Goal: Navigation & Orientation: Find specific page/section

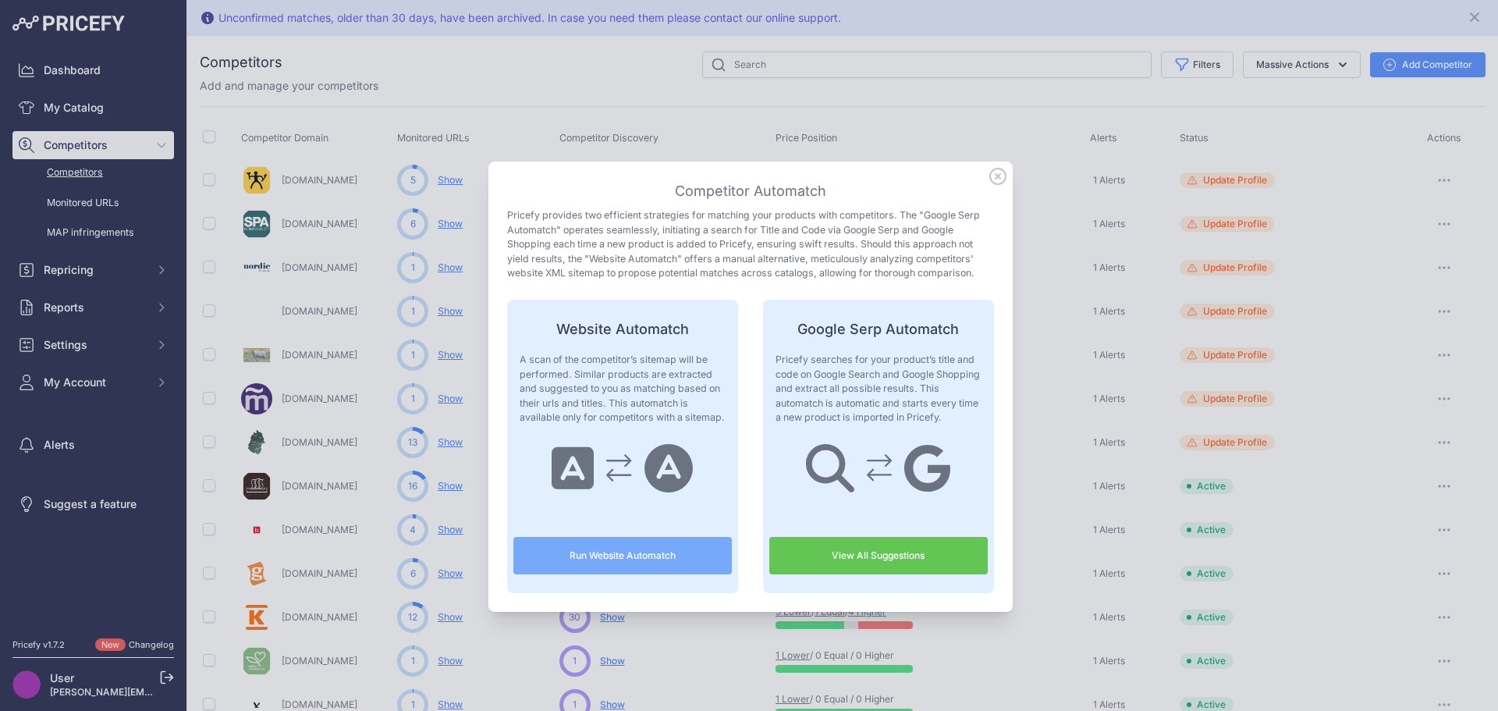
click at [989, 178] on icon at bounding box center [997, 176] width 17 height 17
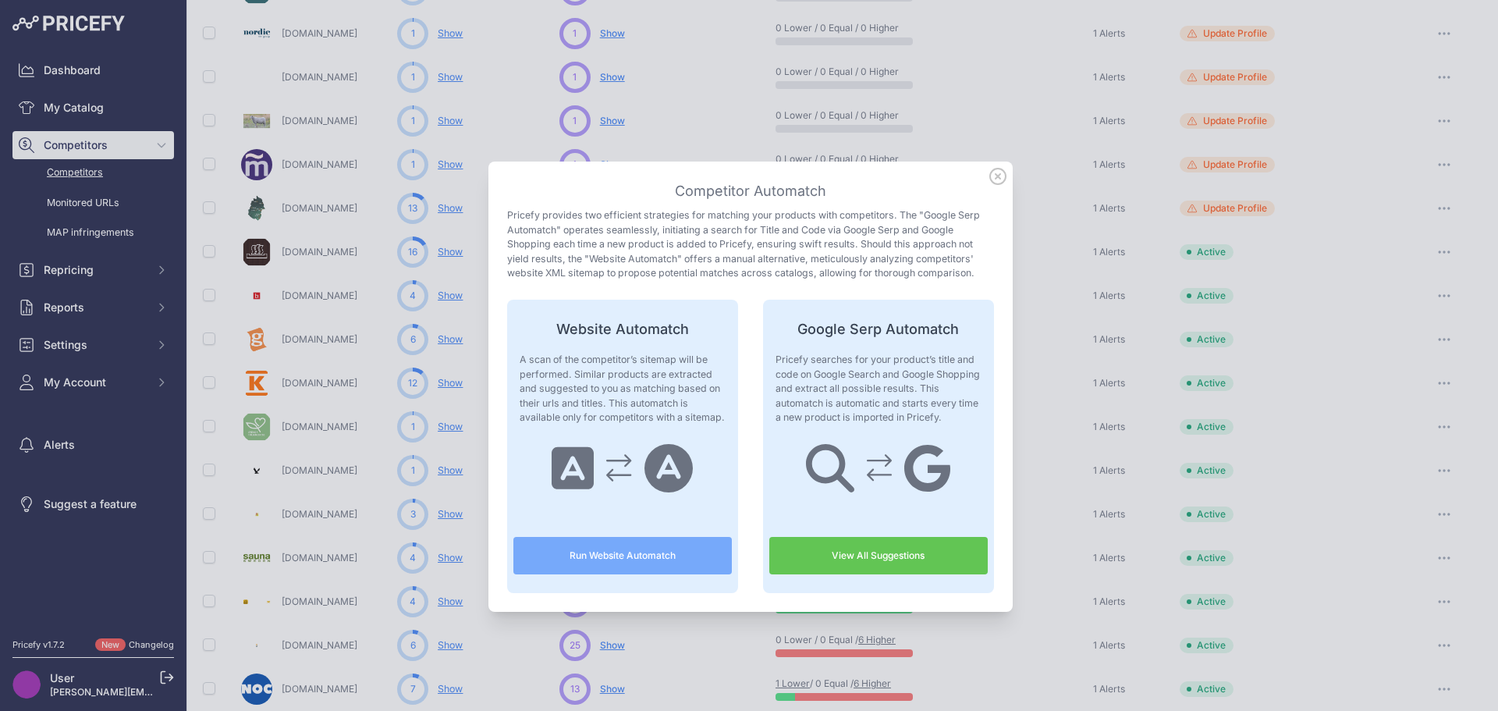
drag, startPoint x: 986, startPoint y: 175, endPoint x: 966, endPoint y: 158, distance: 26.6
click at [989, 175] on icon at bounding box center [997, 176] width 17 height 17
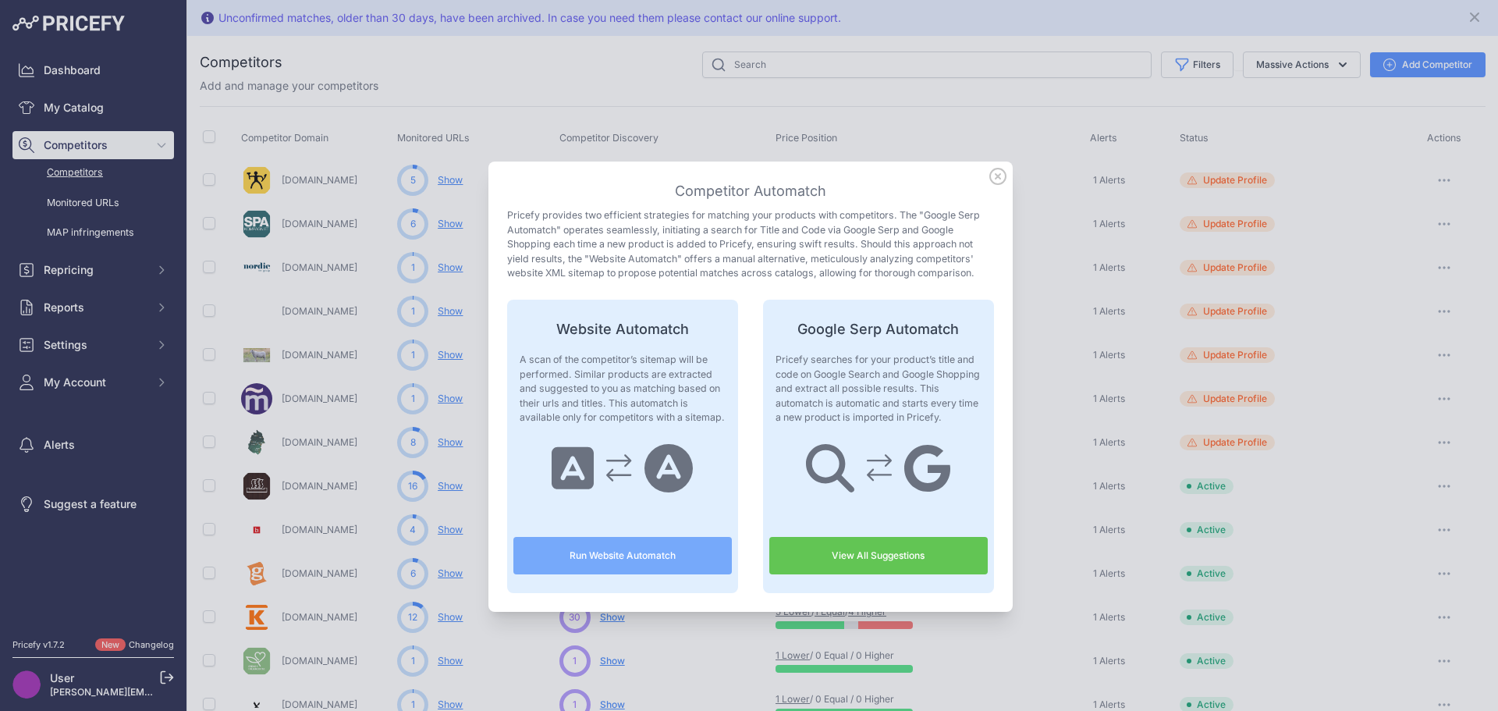
scroll to position [234, 0]
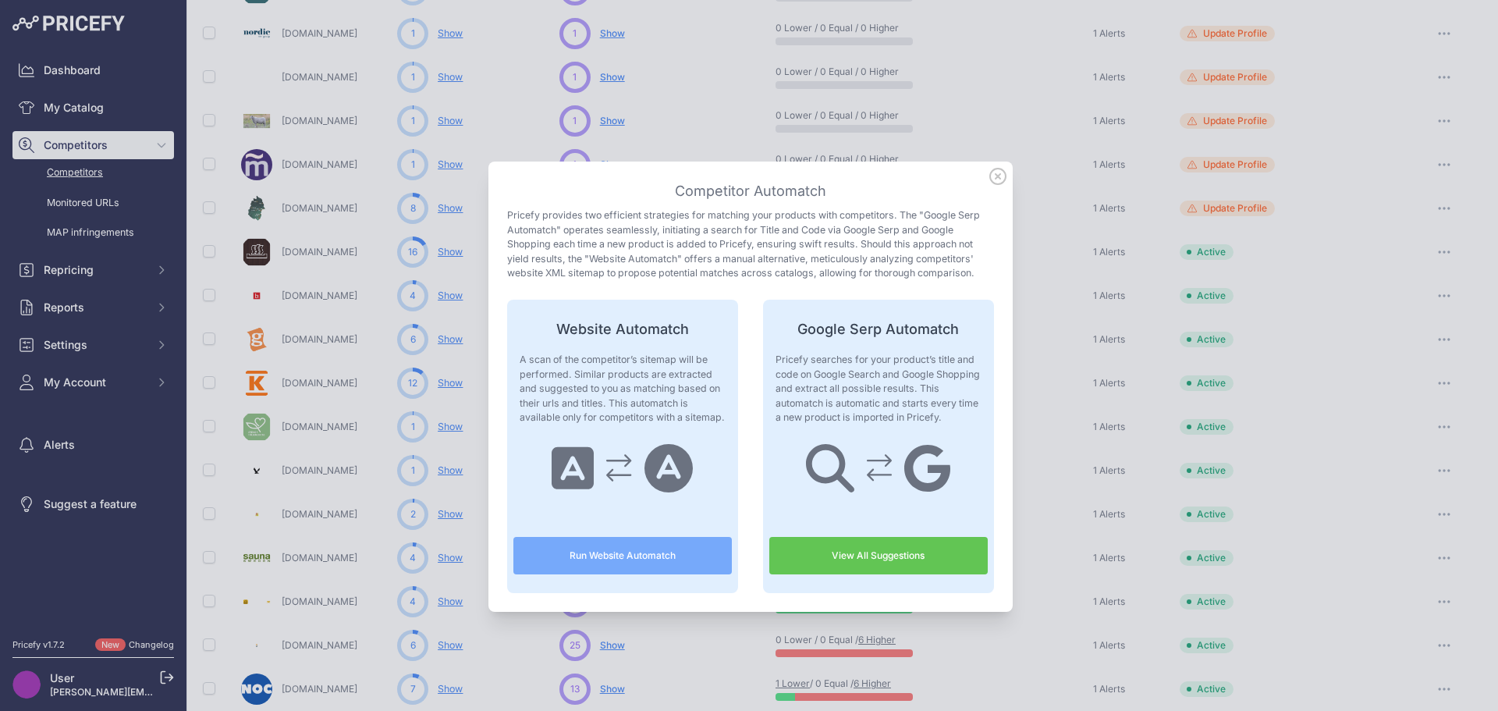
click at [993, 172] on icon at bounding box center [997, 176] width 17 height 17
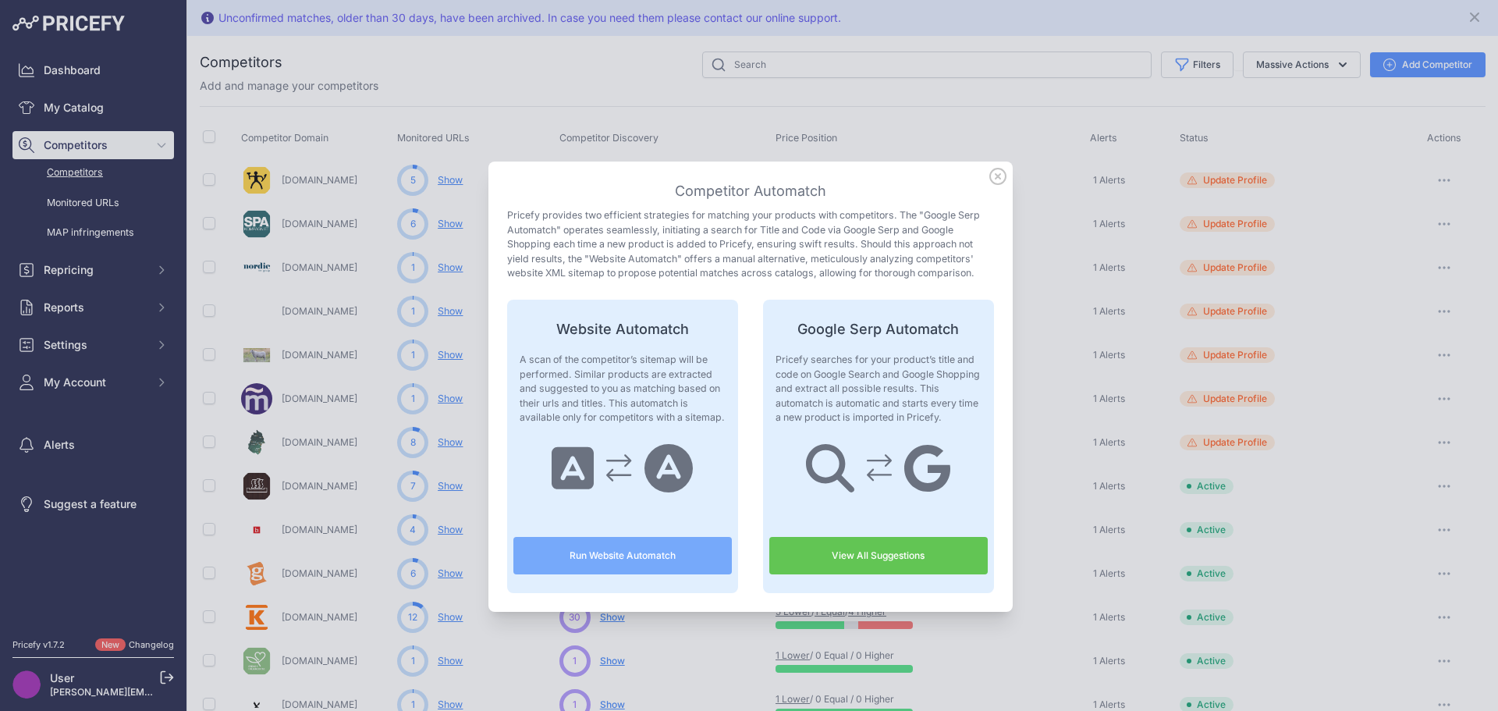
click at [993, 177] on icon at bounding box center [998, 177] width 16 height 16
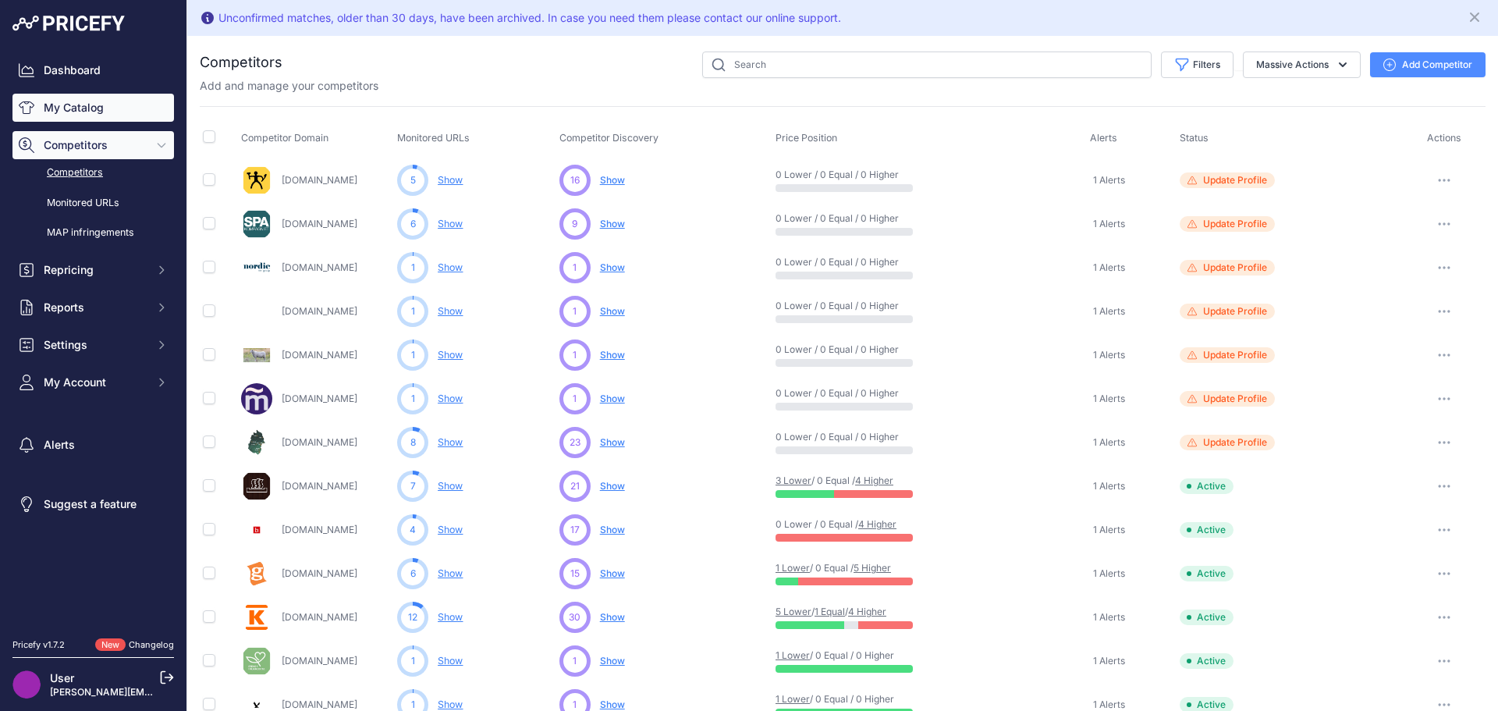
click at [92, 105] on link "My Catalog" at bounding box center [93, 108] width 162 height 28
